Goal: Information Seeking & Learning: Learn about a topic

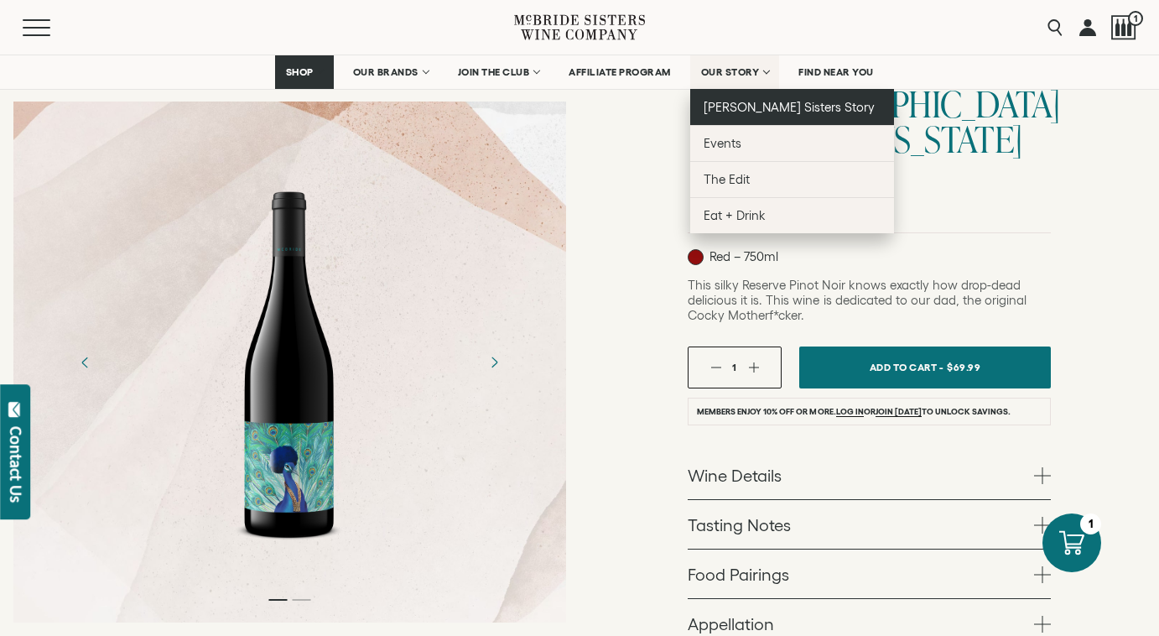
click at [738, 108] on span "[PERSON_NAME] Sisters Story" at bounding box center [790, 107] width 172 height 14
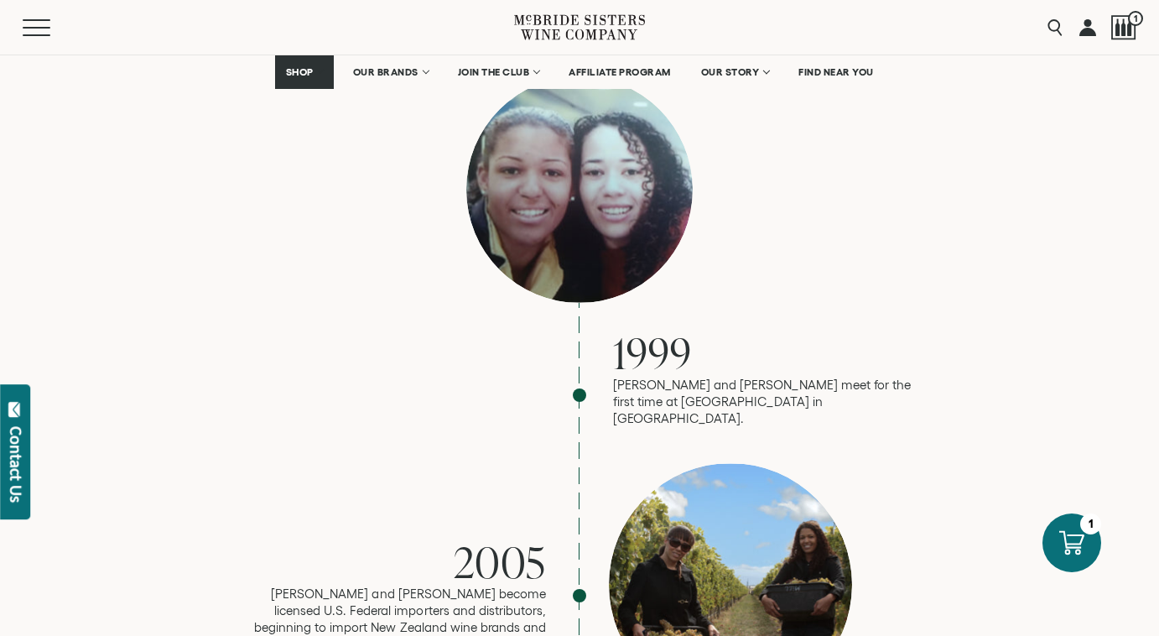
scroll to position [1634, 0]
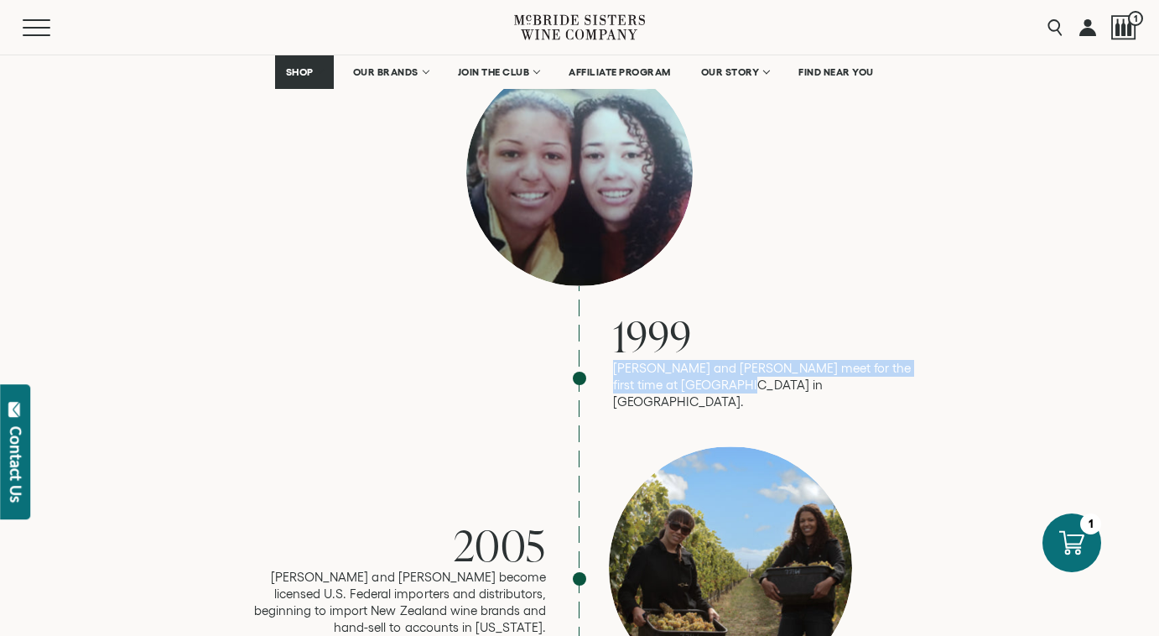
drag, startPoint x: 775, startPoint y: 314, endPoint x: 612, endPoint y: 297, distance: 164.4
click at [612, 297] on div "1999 Robin and Andréa meet for the first time at LaGuardia airport in NYC." at bounding box center [579, 235] width 671 height 351
copy p "Robin and Andréa meet for the first time at LaGuardia airport in NYC."
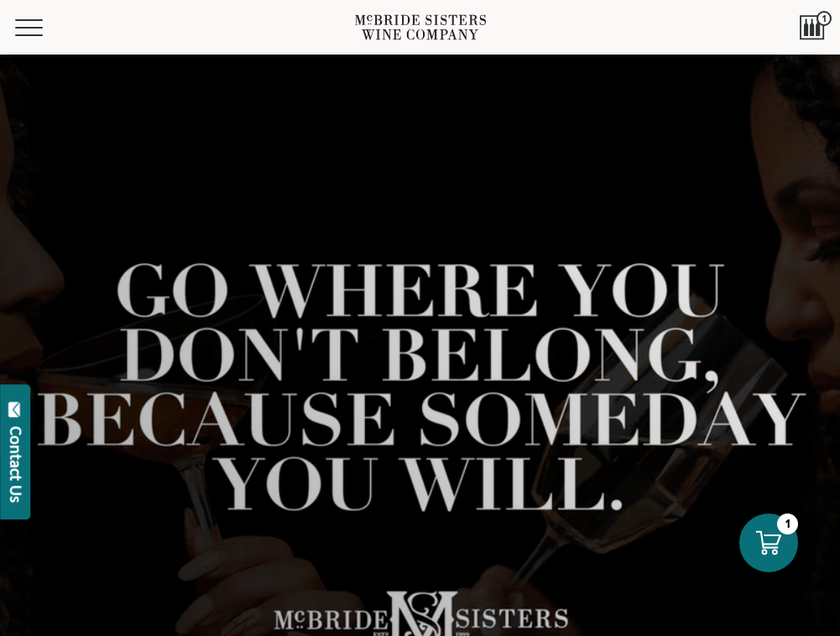
scroll to position [0, 0]
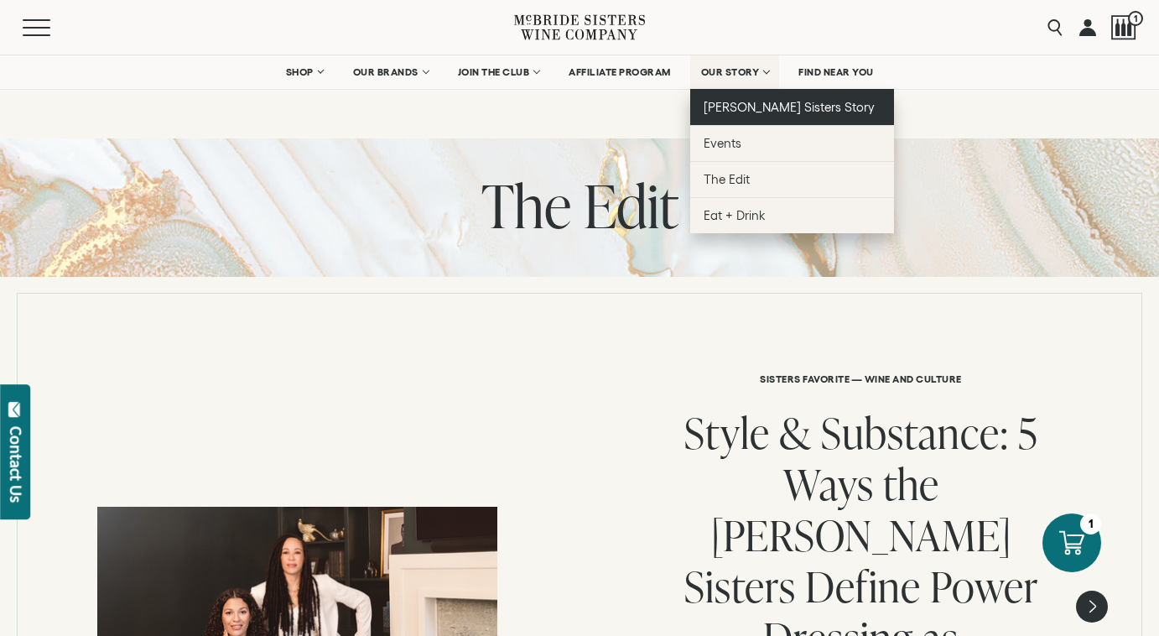
click at [757, 106] on span "[PERSON_NAME] Sisters Story" at bounding box center [790, 107] width 172 height 14
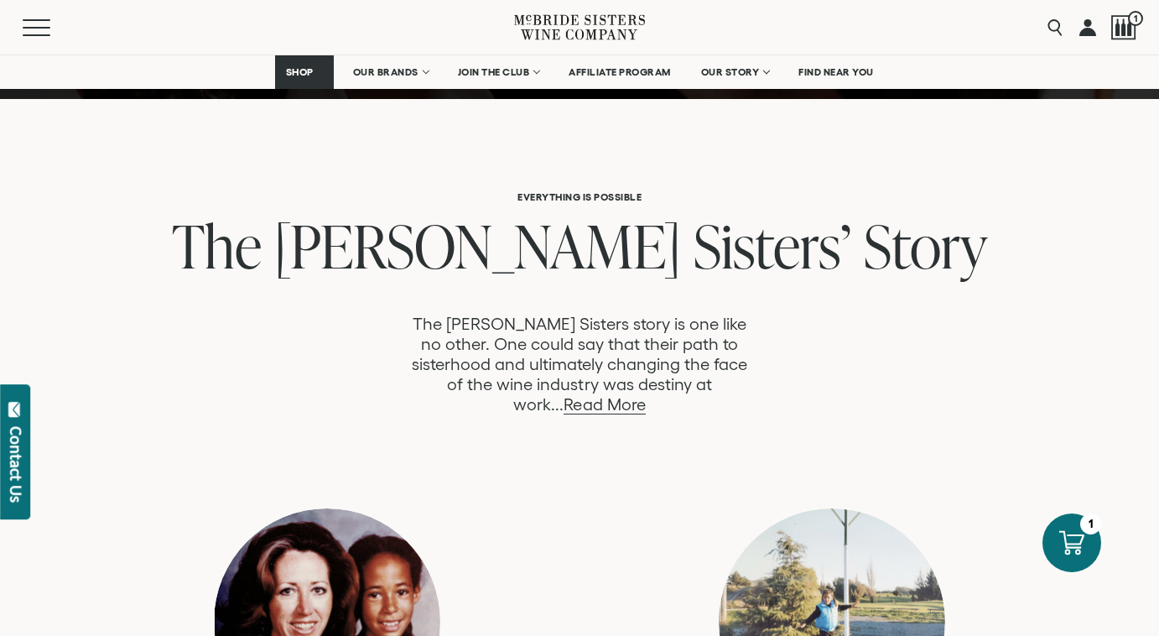
scroll to position [848, 0]
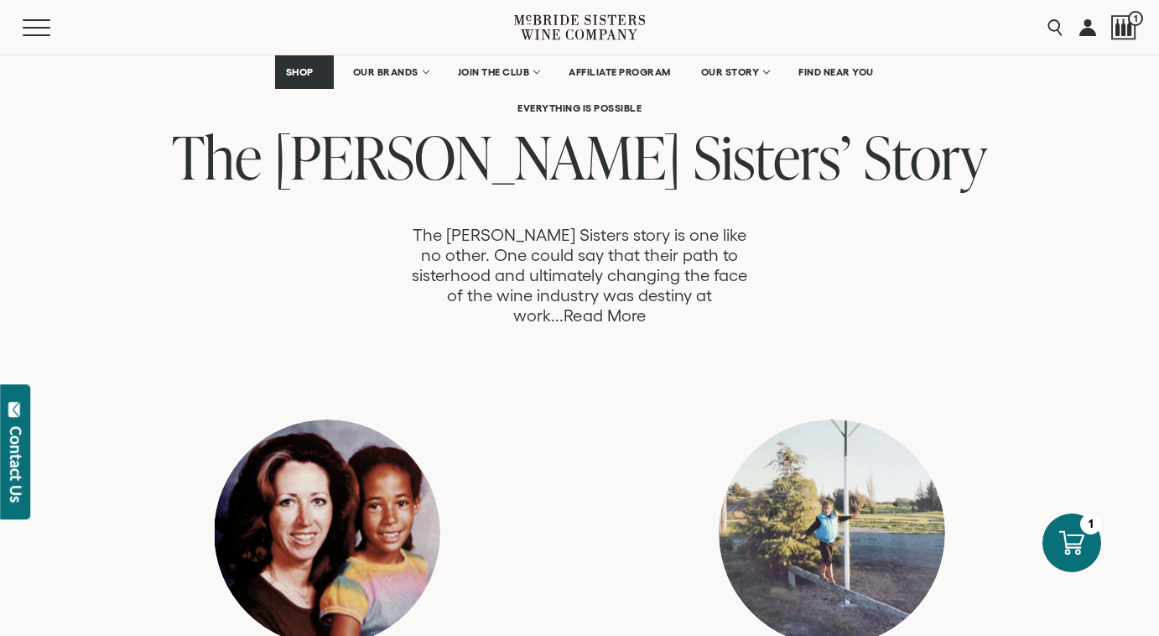
click at [645, 306] on link "Read More" at bounding box center [604, 315] width 81 height 19
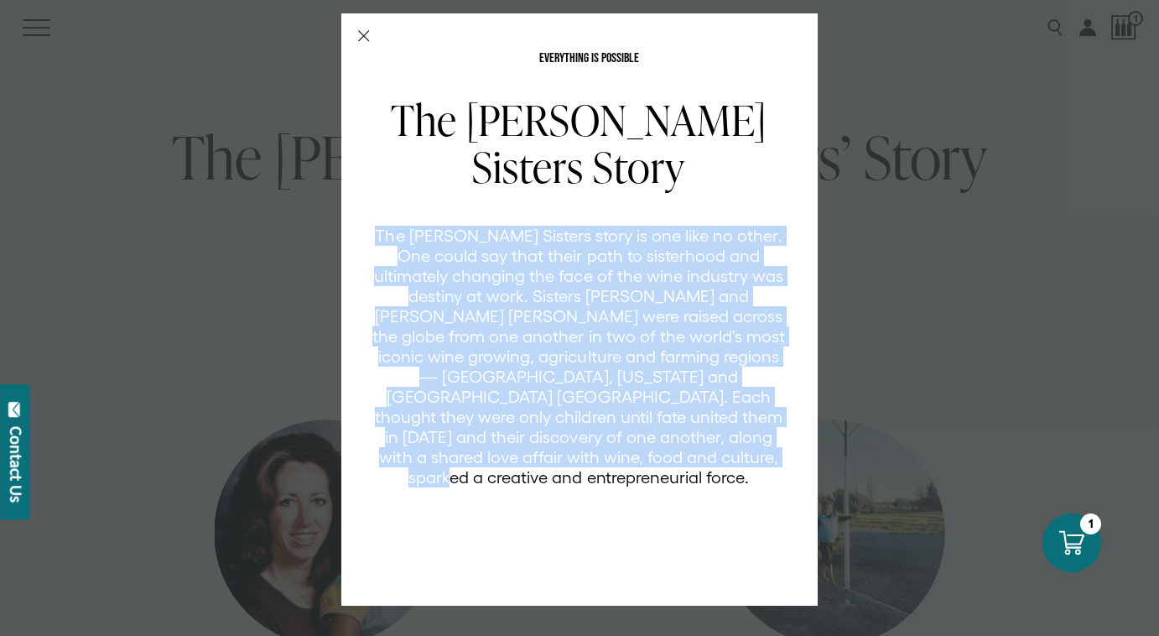
drag, startPoint x: 688, startPoint y: 459, endPoint x: 392, endPoint y: 232, distance: 372.8
click at [392, 232] on p "The [PERSON_NAME] Sisters story is one like no other. One could say that their …" at bounding box center [579, 357] width 414 height 262
copy p "The [PERSON_NAME] Sisters story is one like no other. One could say that their …"
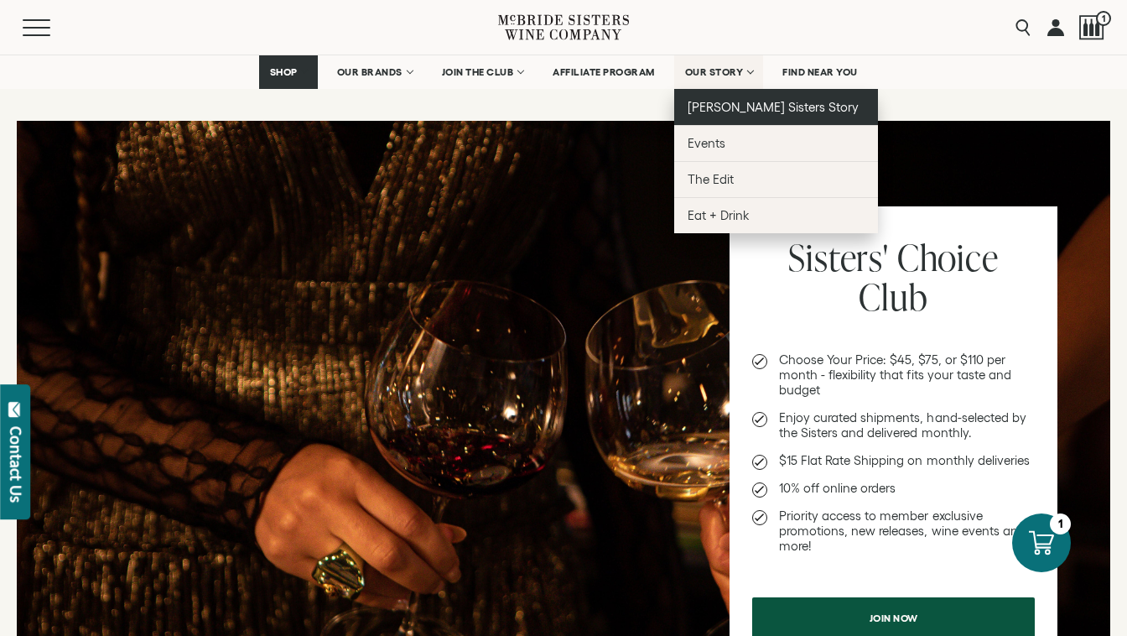
click at [758, 107] on span "[PERSON_NAME] Sisters Story" at bounding box center [774, 107] width 172 height 14
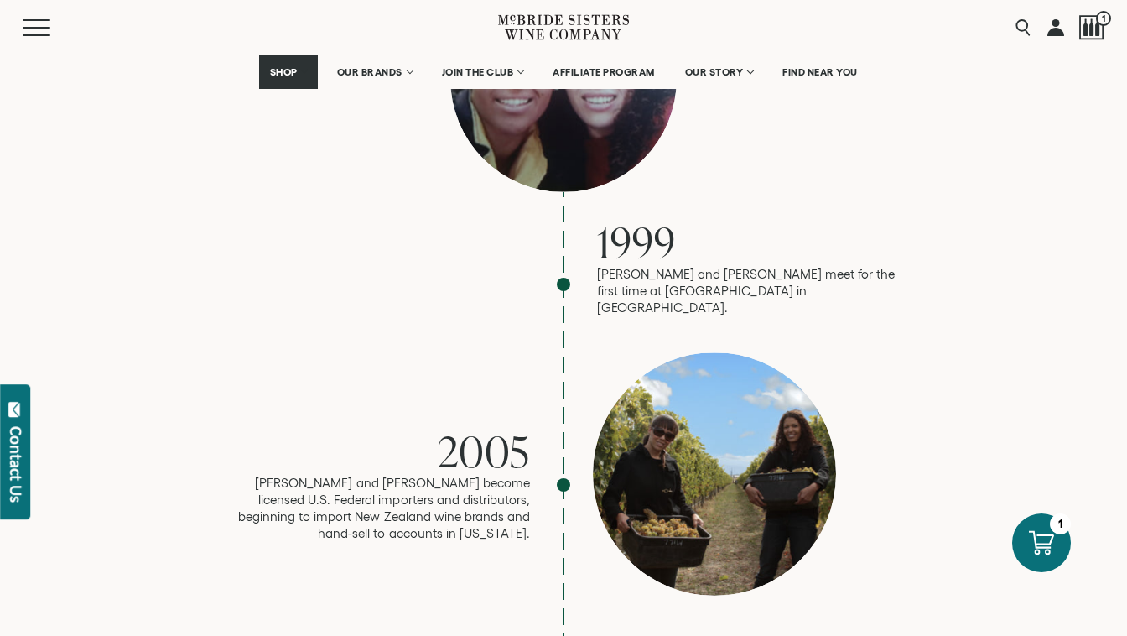
scroll to position [1767, 0]
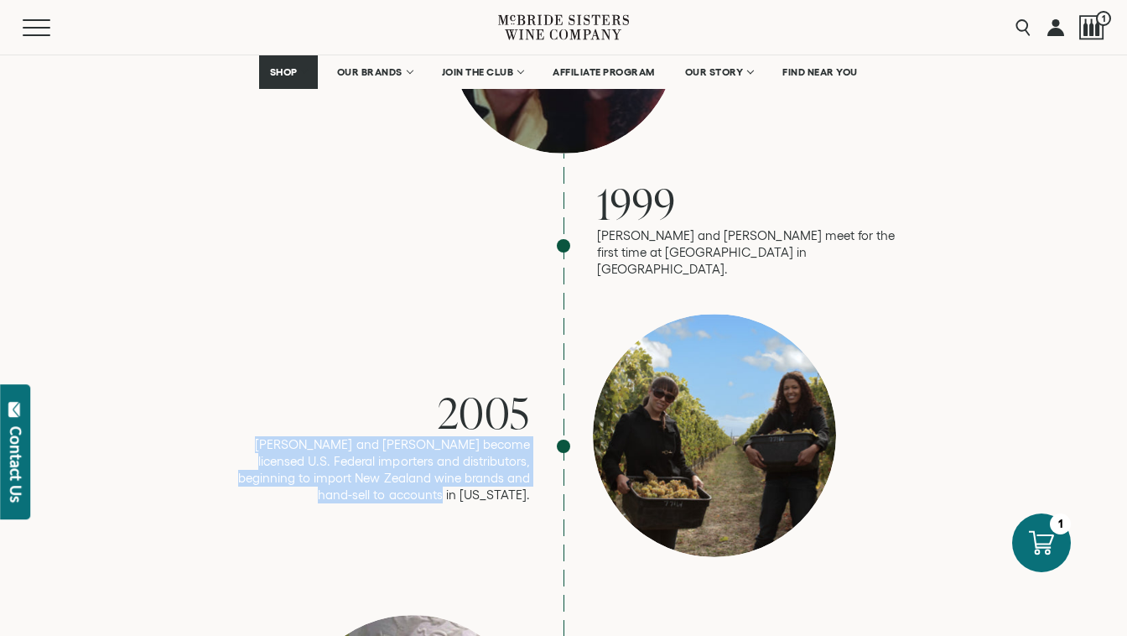
drag, startPoint x: 534, startPoint y: 409, endPoint x: 253, endPoint y: 351, distance: 286.9
click at [253, 351] on div "2005 Robin and Andréa become licensed U.S. Federal importers and distributors, …" at bounding box center [563, 446] width 671 height 265
copy p "[PERSON_NAME] and [PERSON_NAME] become licensed U.S. Federal importers and dist…"
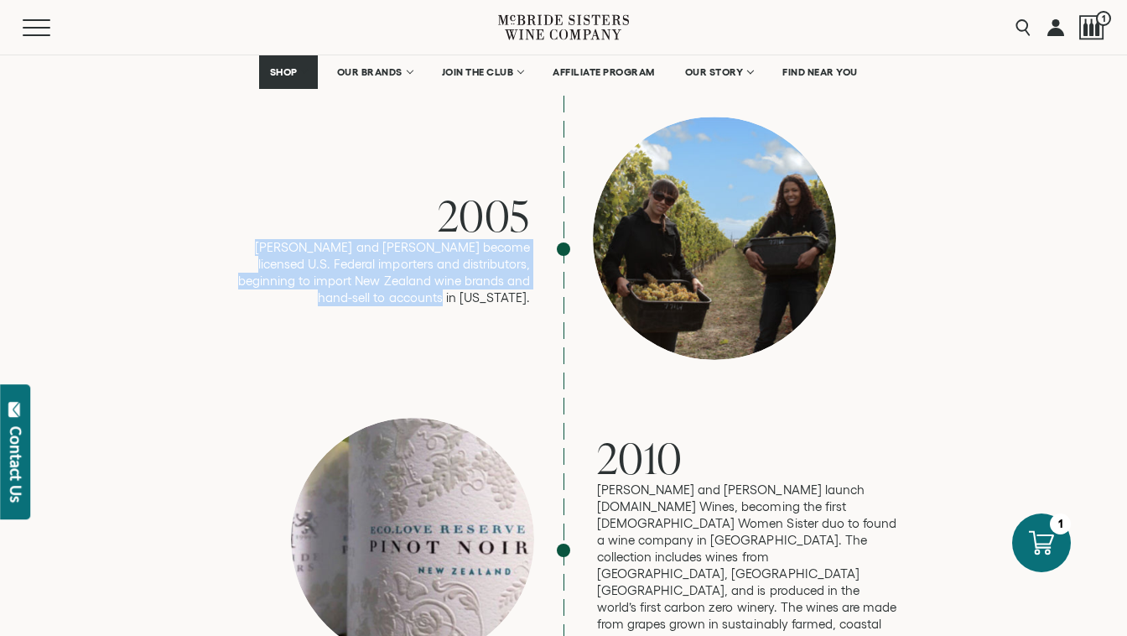
scroll to position [2019, 0]
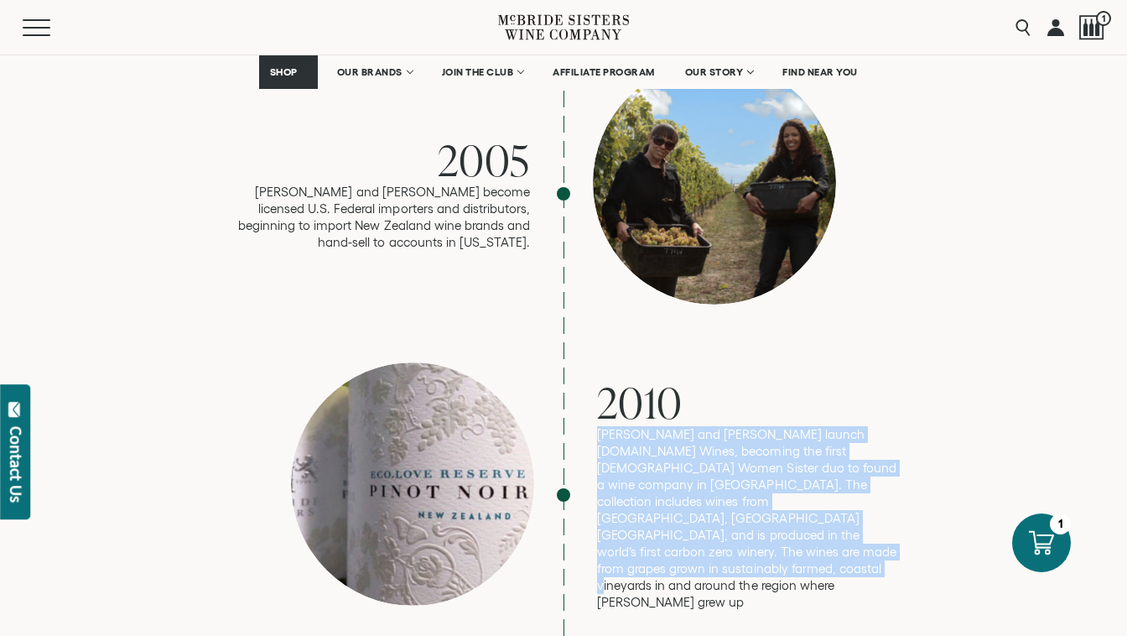
drag, startPoint x: 850, startPoint y: 493, endPoint x: 596, endPoint y: 377, distance: 278.9
click at [597, 426] on p "Robin and Andréa launch eco.love Wines, becoming the first Black Women Sister d…" at bounding box center [748, 518] width 302 height 185
copy p "Robin and Andréa launch eco.love Wines, becoming the first Black Women Sister d…"
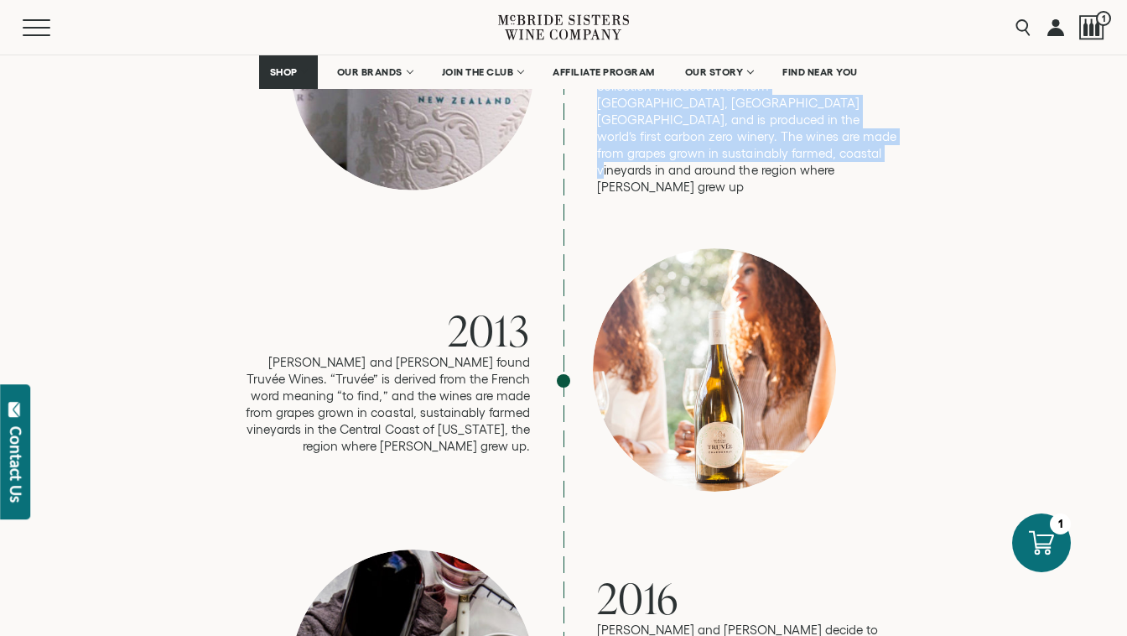
scroll to position [2443, 0]
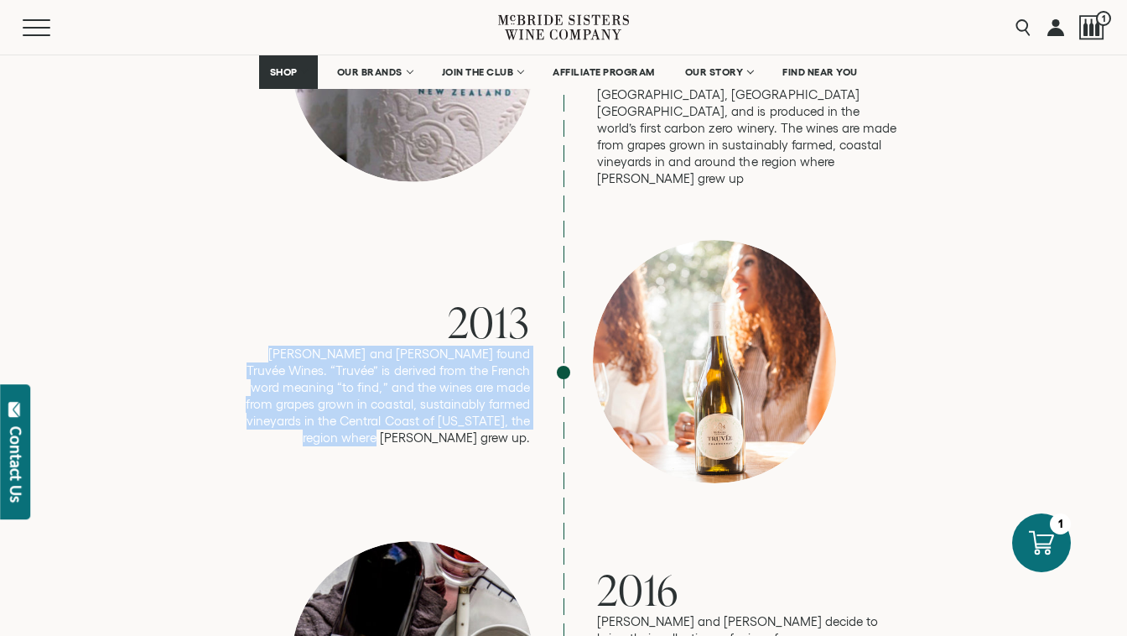
drag, startPoint x: 518, startPoint y: 342, endPoint x: 239, endPoint y: 272, distance: 287.3
click at [239, 272] on div "2013 Robin and Andréa found Truvée Wines. “Truvée” is derived from the French w…" at bounding box center [563, 372] width 671 height 265
copy p "Robin and Andréa found Truvée Wines. “Truvée” is derived from the French word m…"
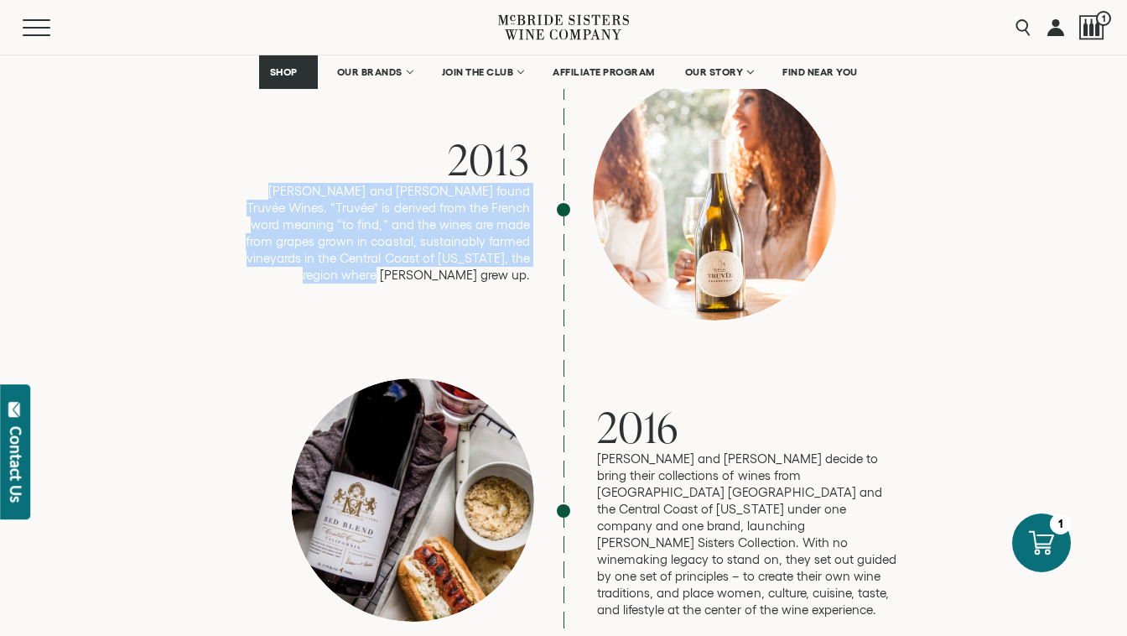
scroll to position [2611, 0]
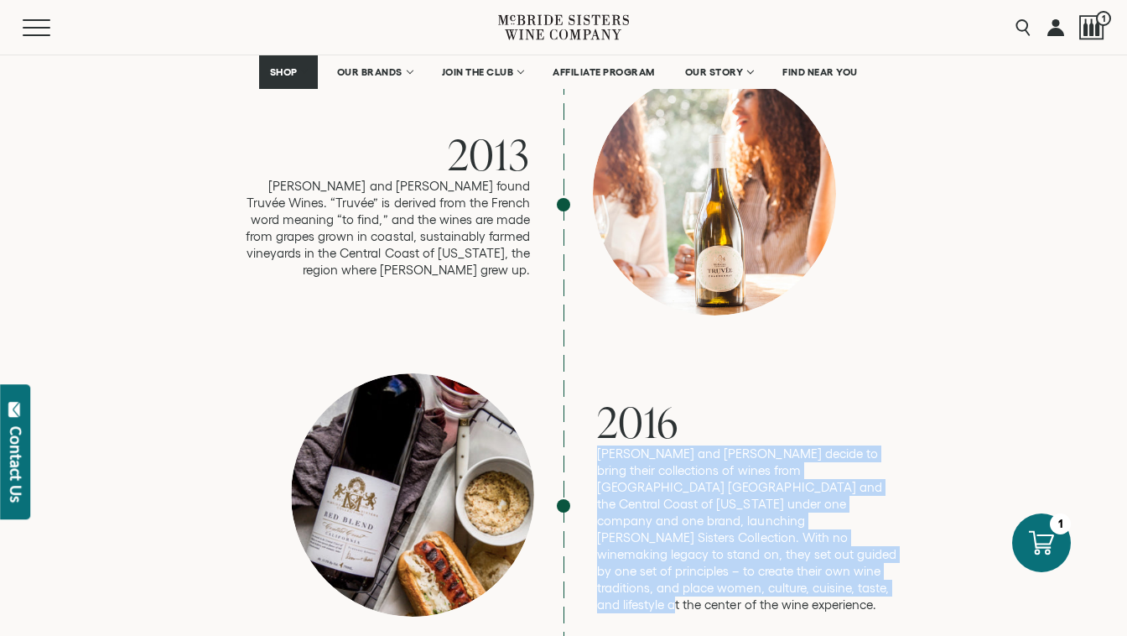
drag, startPoint x: 882, startPoint y: 502, endPoint x: 596, endPoint y: 383, distance: 310.6
click at [594, 378] on div "2016 Robin and Andréa decide to bring their collections of wines from Aotearoa …" at bounding box center [563, 505] width 671 height 265
copy p "Robin and Andréa decide to bring their collections of wines from Aotearoa New Z…"
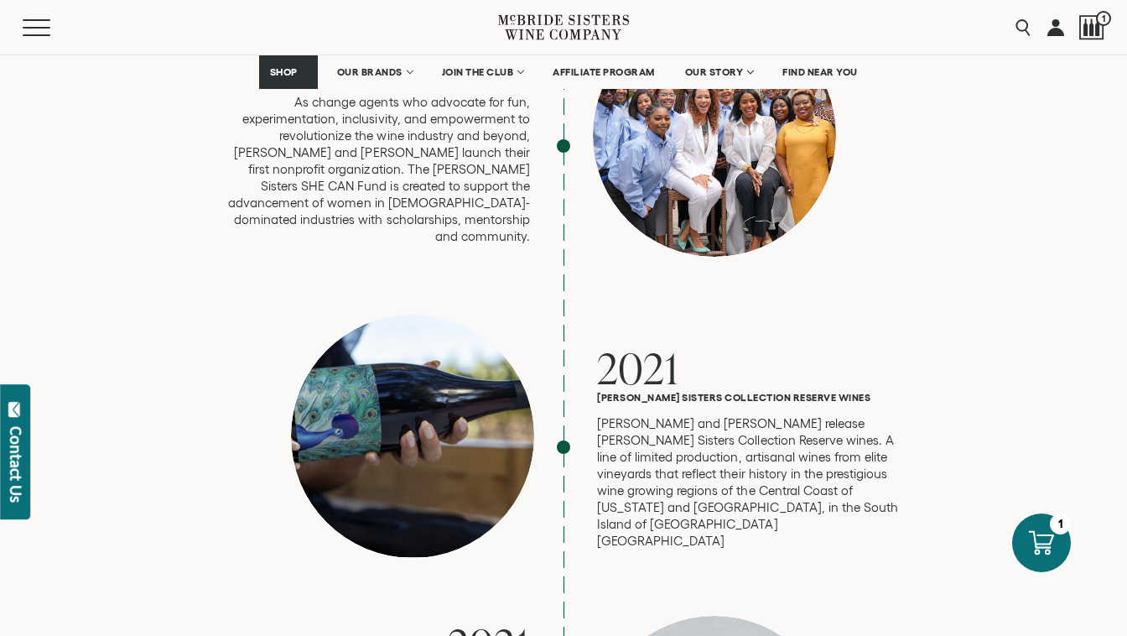
scroll to position [3885, 0]
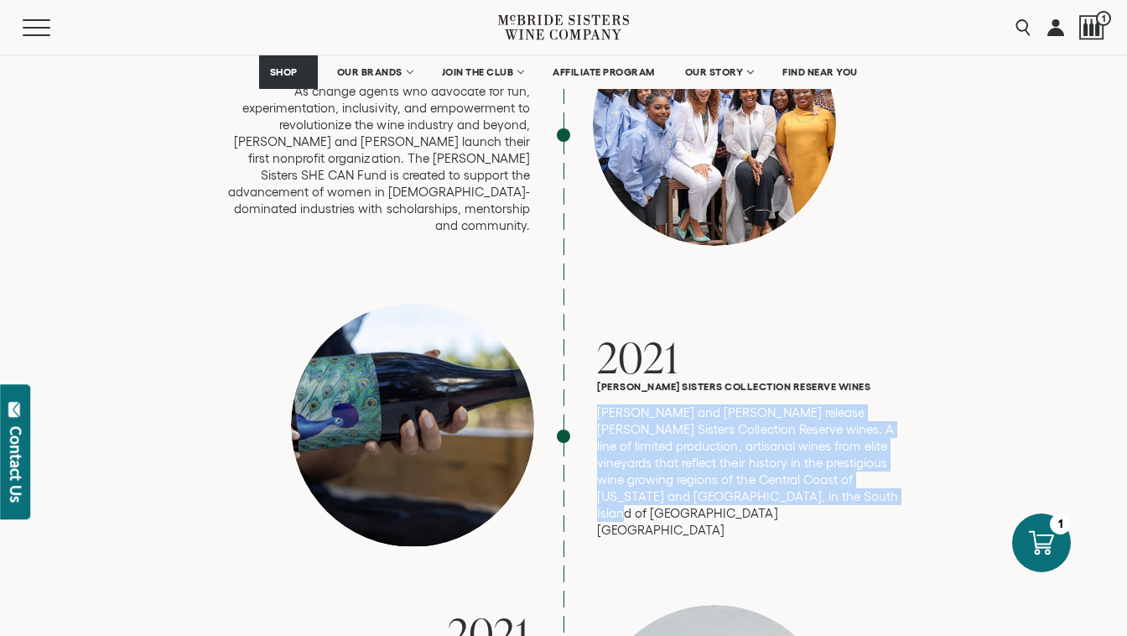
drag, startPoint x: 789, startPoint y: 429, endPoint x: 566, endPoint y: 338, distance: 240.1
click at [566, 338] on div "2021 McBride Sisters Collection Reserve wines Robin and Andréa release McBride …" at bounding box center [563, 436] width 671 height 265
copy p "Robin and Andréa release McBride Sisters Collection Reserve wines. A line of li…"
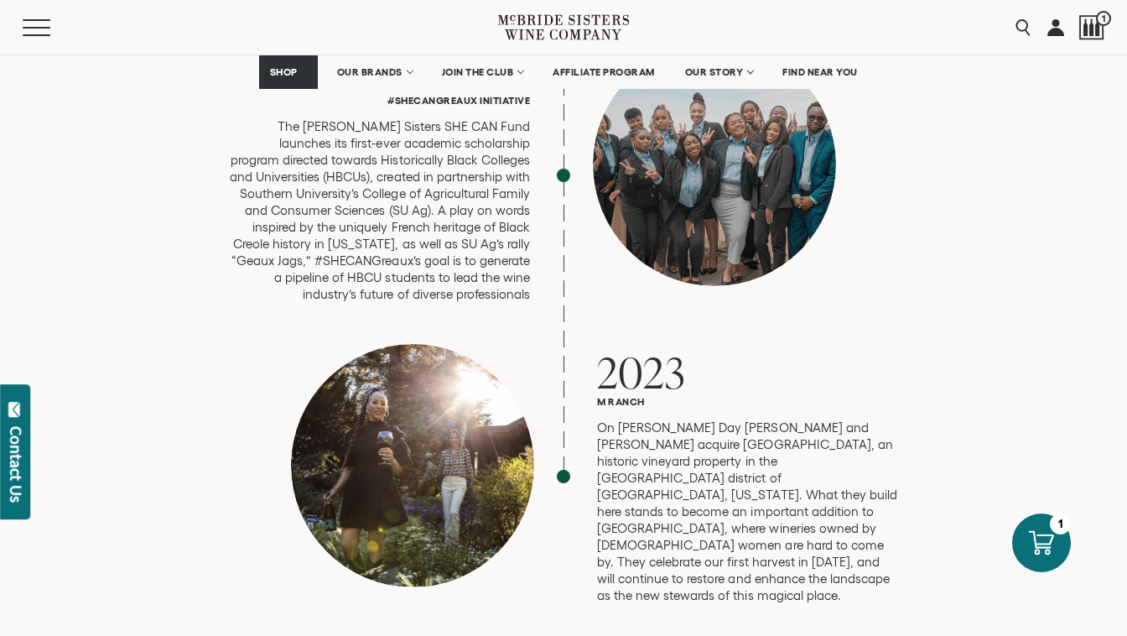
scroll to position [4480, 0]
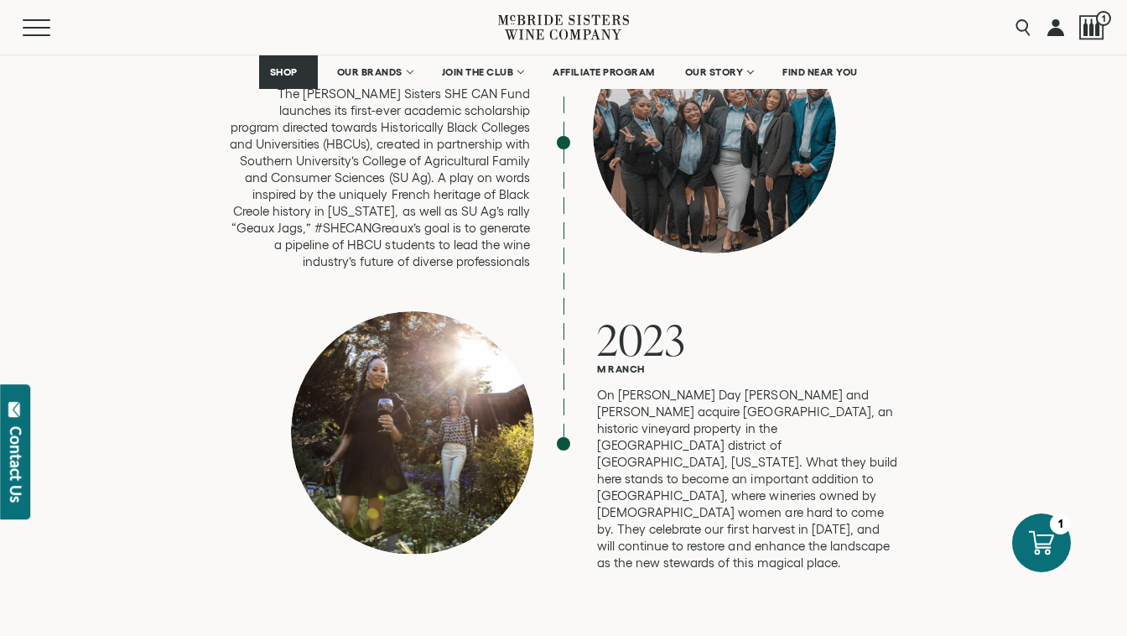
click at [798, 455] on p "On Martin Luther King Jr. Day Robin and Andréa acquire M Ranch Estate, an histo…" at bounding box center [748, 479] width 302 height 185
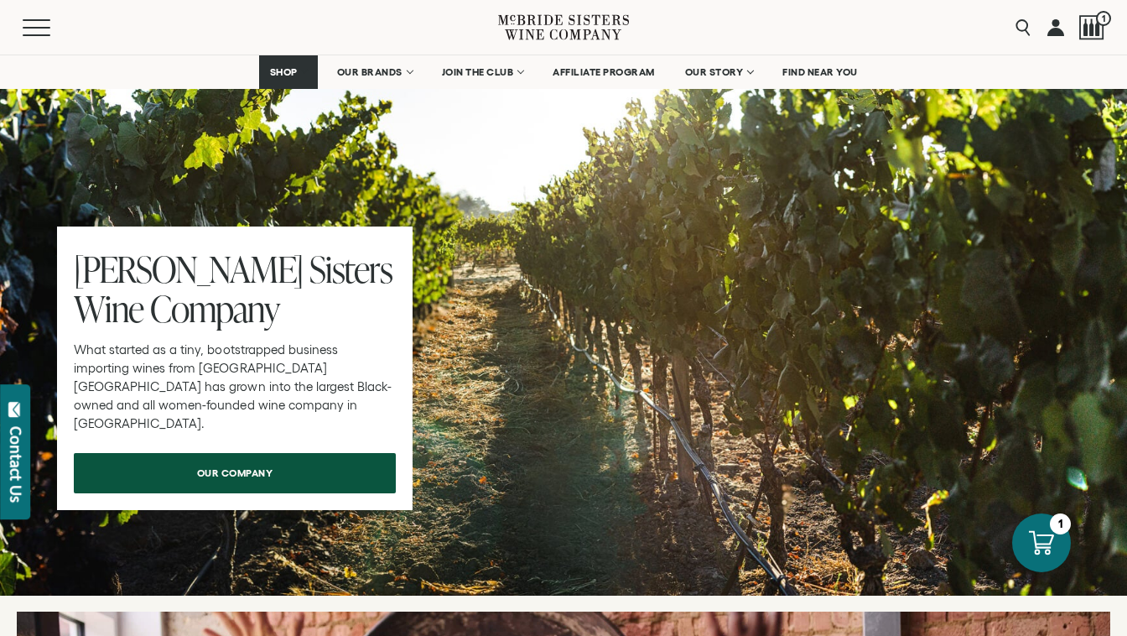
scroll to position [5084, 0]
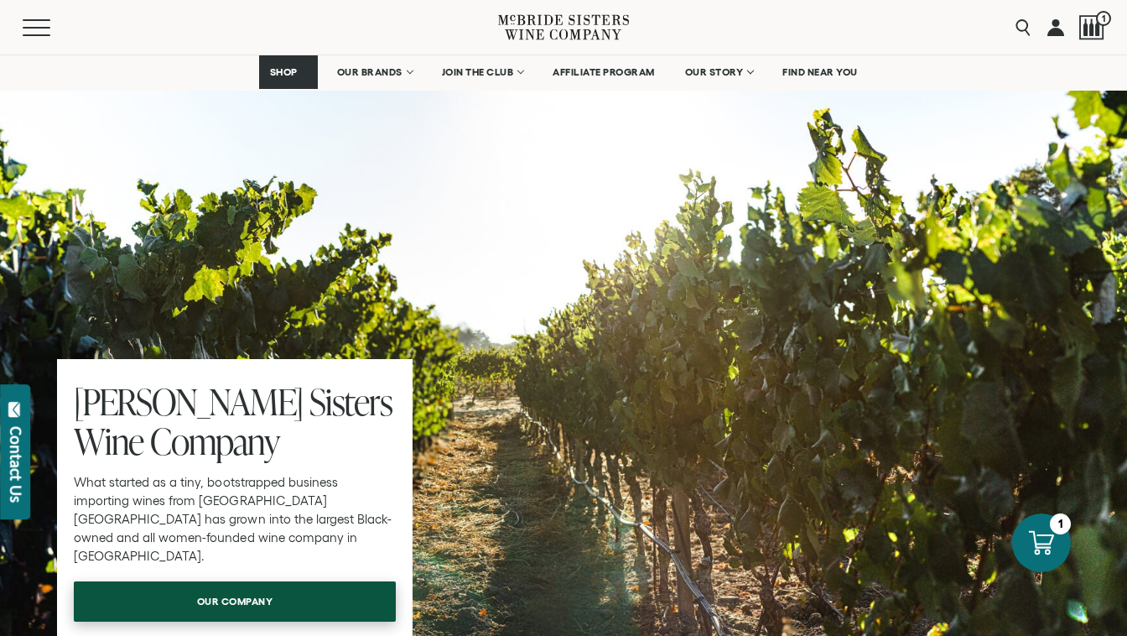
click at [257, 585] on span "our company" at bounding box center [235, 601] width 135 height 33
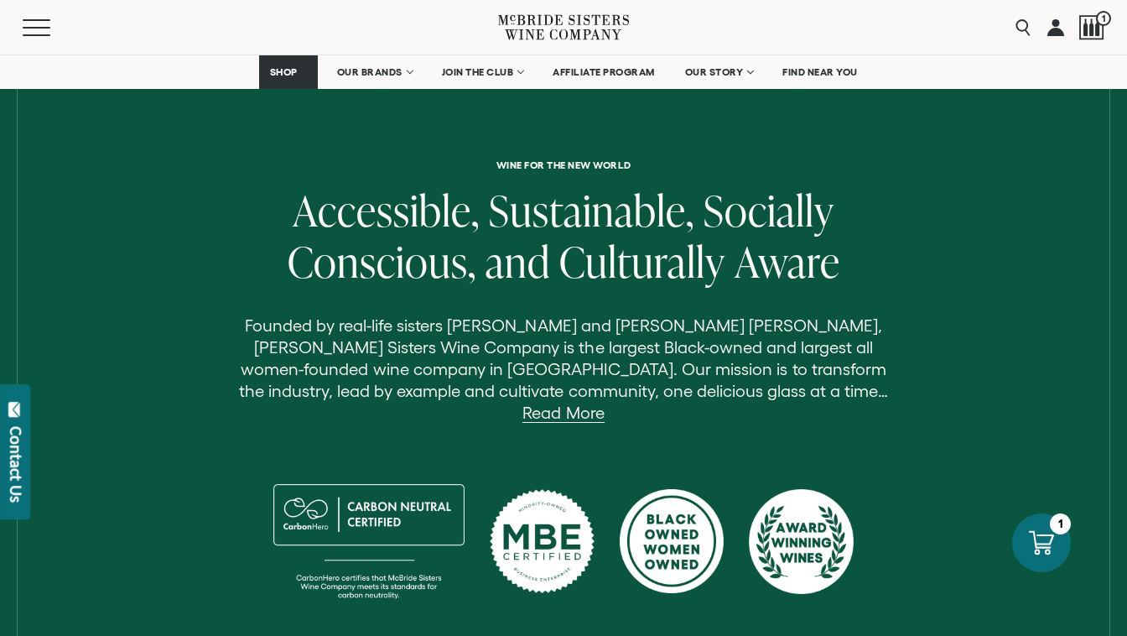
scroll to position [497, 0]
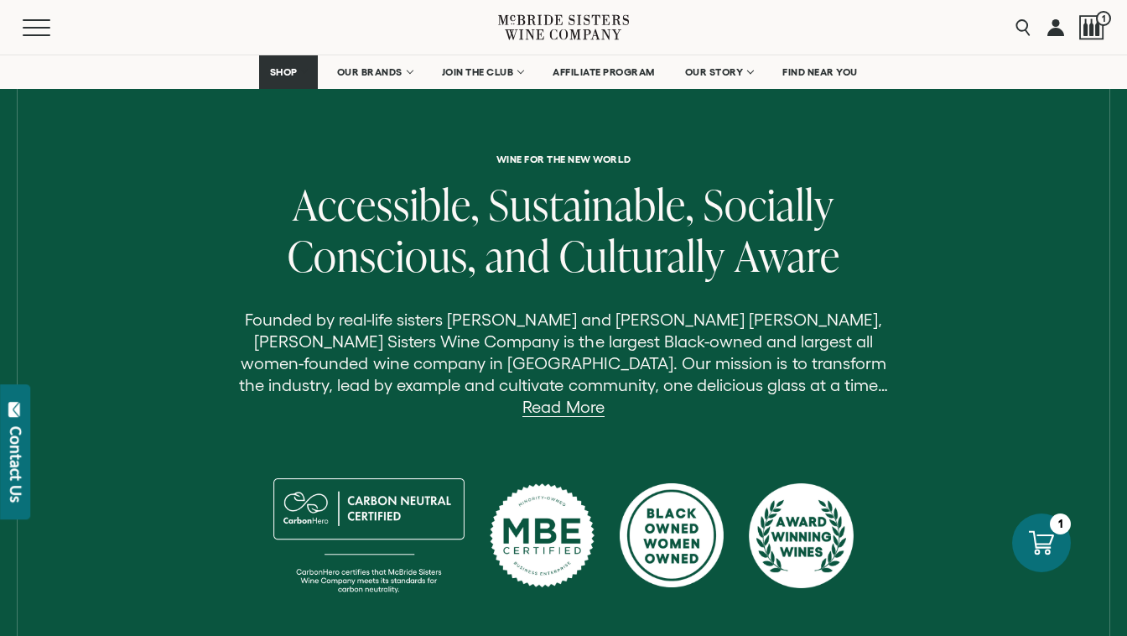
click at [787, 373] on p "Founded by real-life sisters [PERSON_NAME] and [PERSON_NAME] [PERSON_NAME], [PE…" at bounding box center [563, 363] width 671 height 109
click at [604, 398] on link "Read More" at bounding box center [563, 407] width 81 height 19
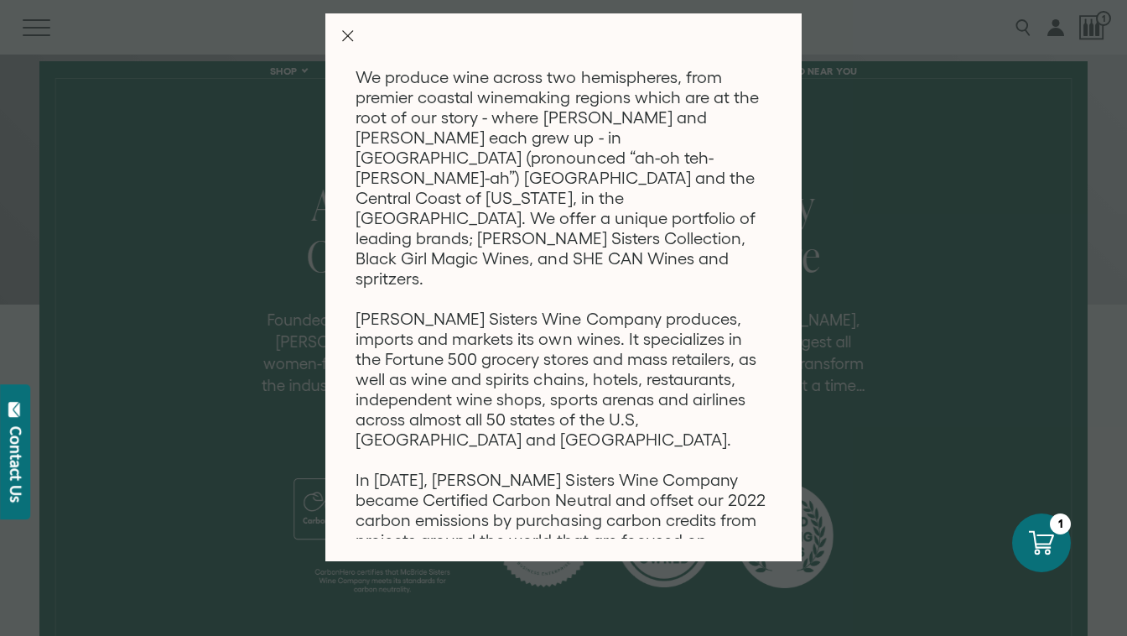
scroll to position [314, 0]
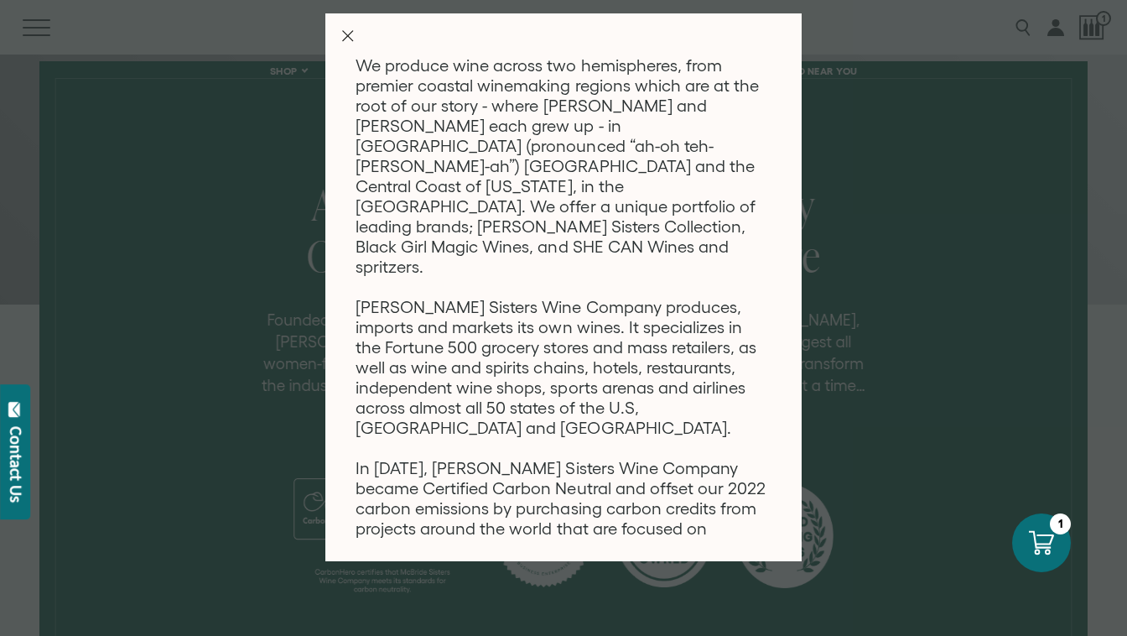
click at [229, 345] on div "Wine for the new world Founded by real-life sisters [PERSON_NAME] and [PERSON_N…" at bounding box center [563, 318] width 1127 height 636
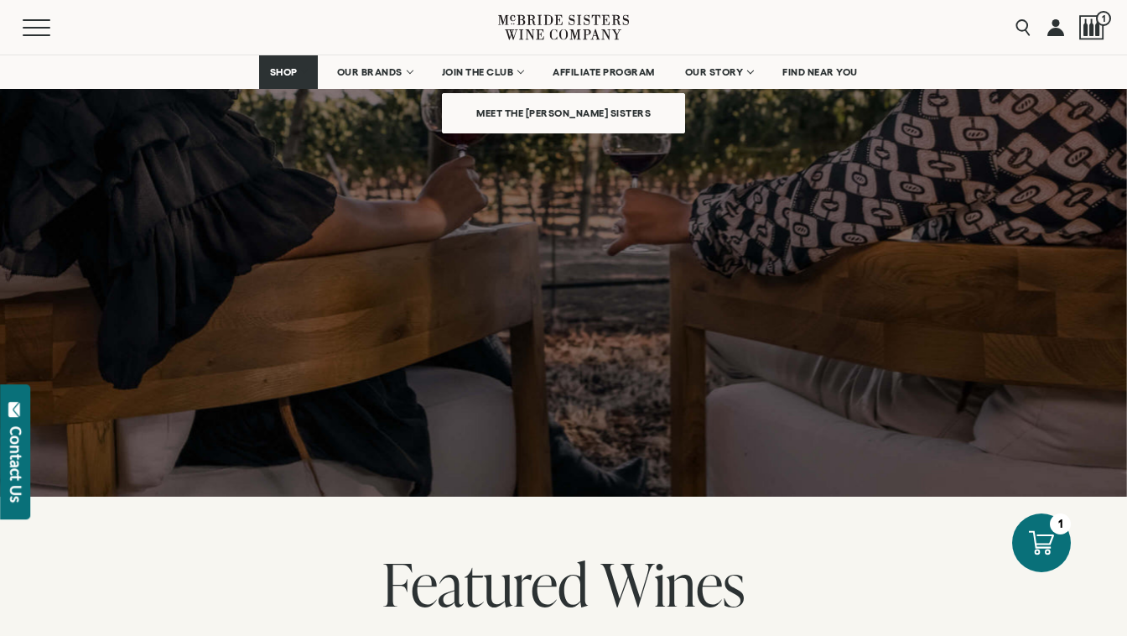
scroll to position [1622, 0]
